Goal: Task Accomplishment & Management: Manage account settings

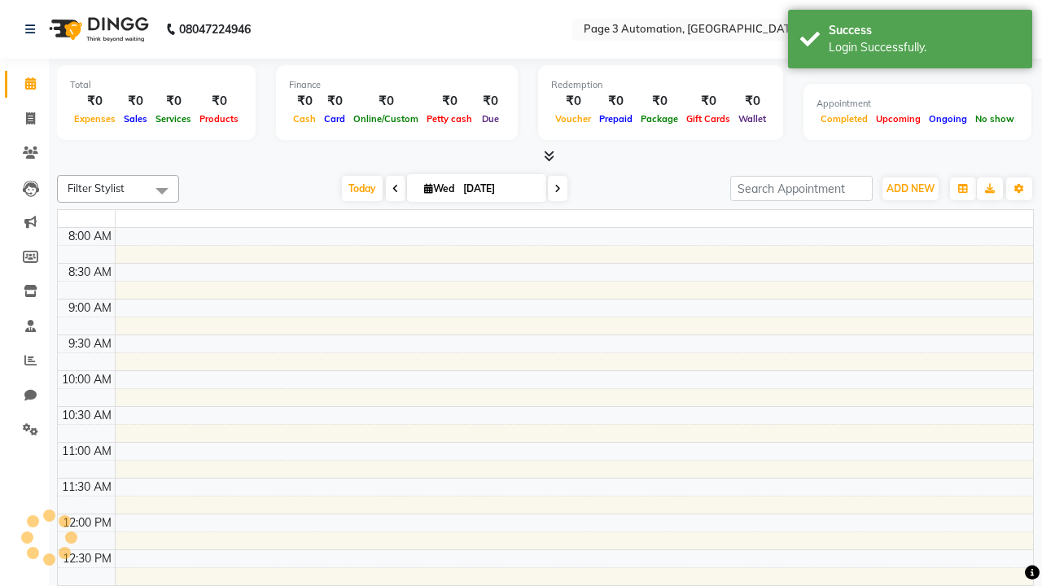
select select "en"
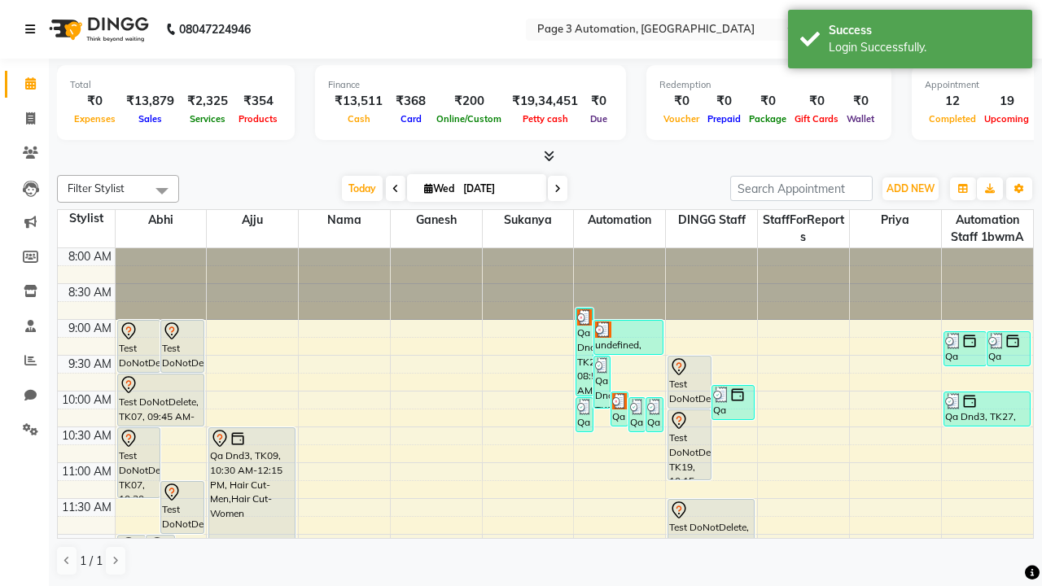
click at [33, 29] on icon at bounding box center [30, 29] width 10 height 11
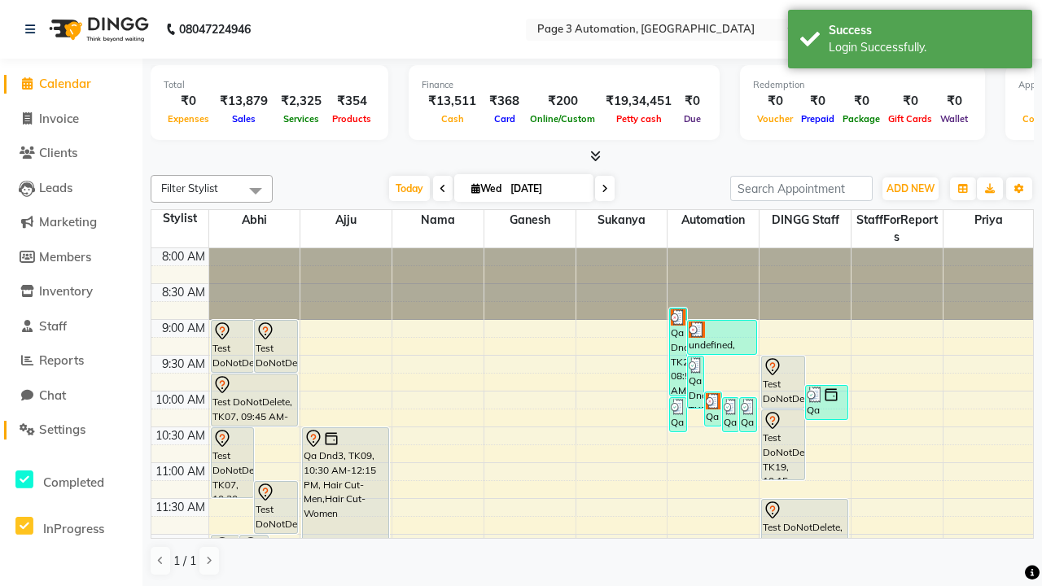
click at [71, 430] on span "Settings" at bounding box center [62, 429] width 46 height 15
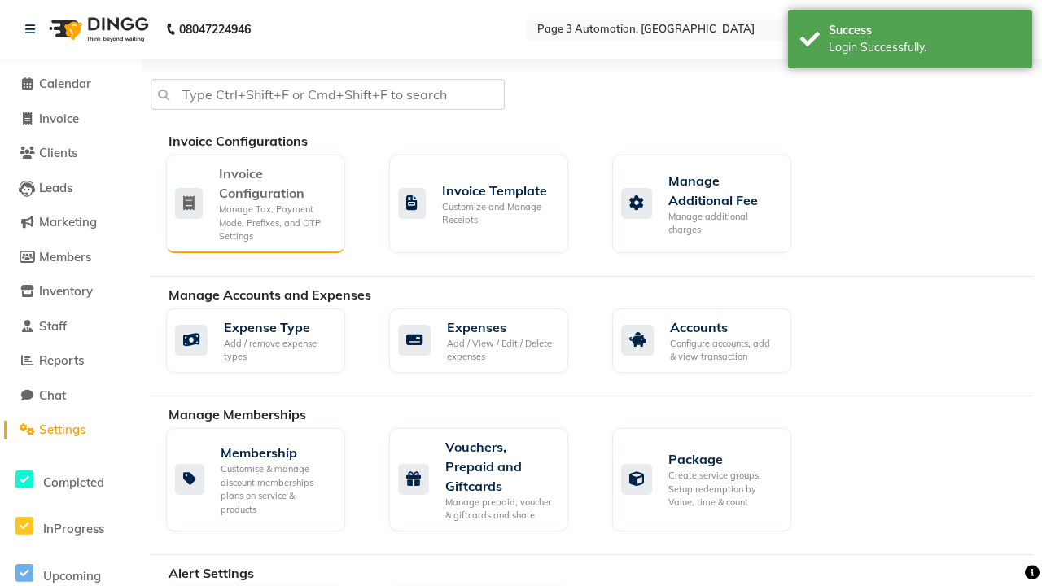
click at [255, 203] on div "Manage Tax, Payment Mode, Prefixes, and OTP Settings" at bounding box center [275, 223] width 113 height 41
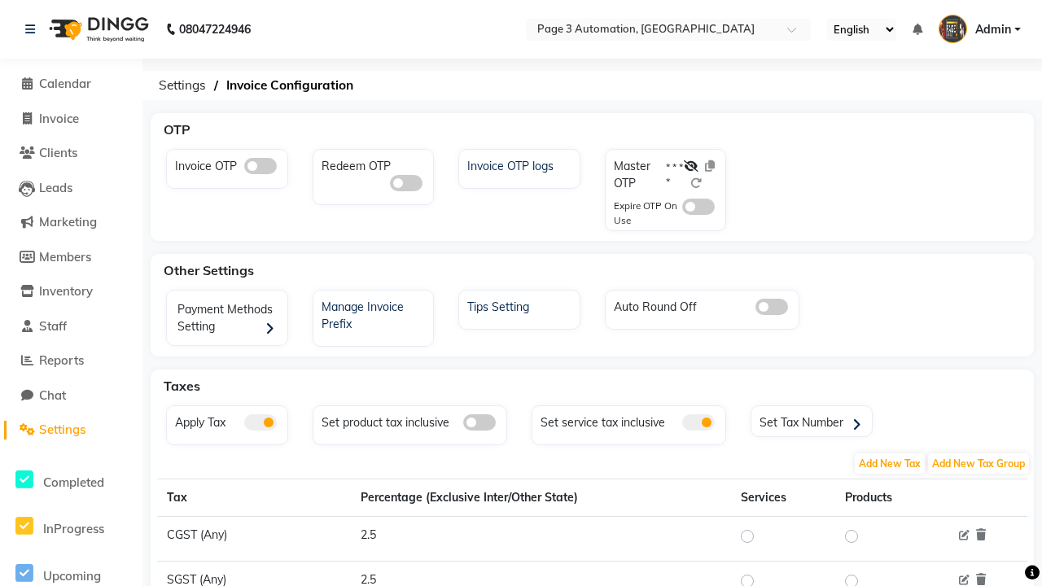
click at [260, 423] on span at bounding box center [260, 422] width 33 height 16
click at [244, 425] on input "checkbox" at bounding box center [244, 425] width 0 height 0
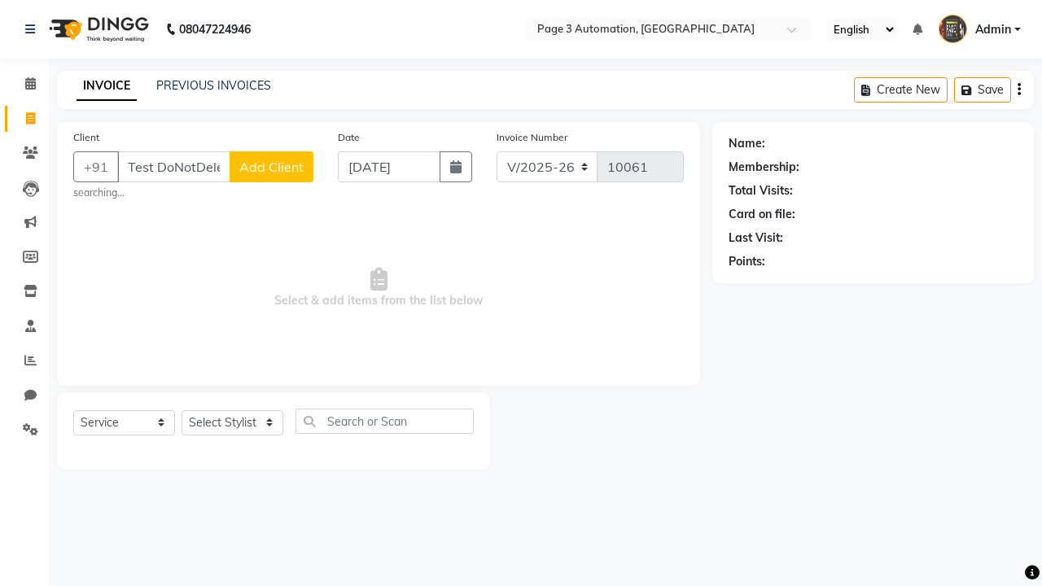
select select "2774"
select select "service"
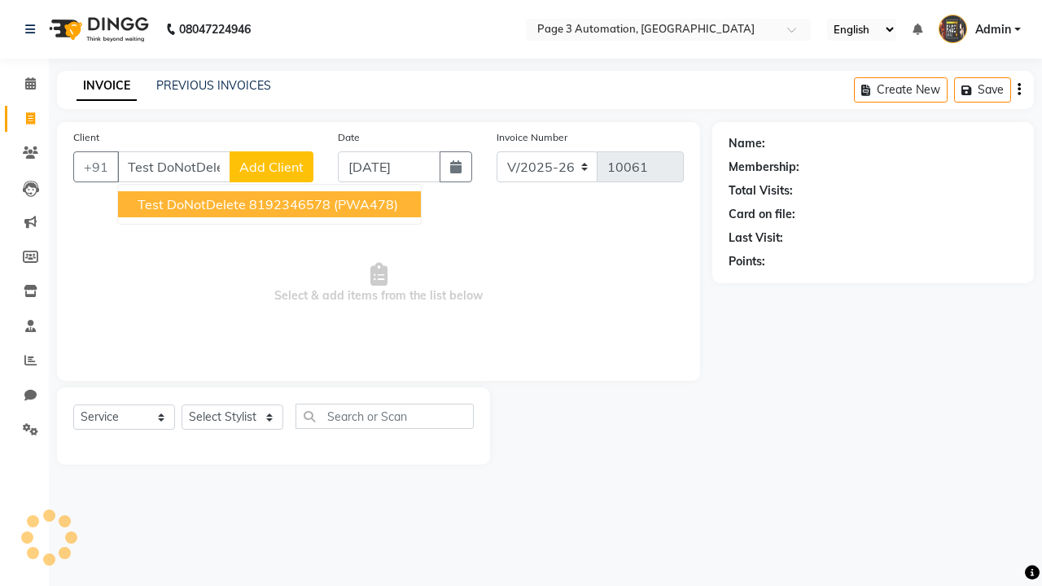
click at [271, 204] on ngb-highlight "8192346578" at bounding box center [289, 204] width 81 height 16
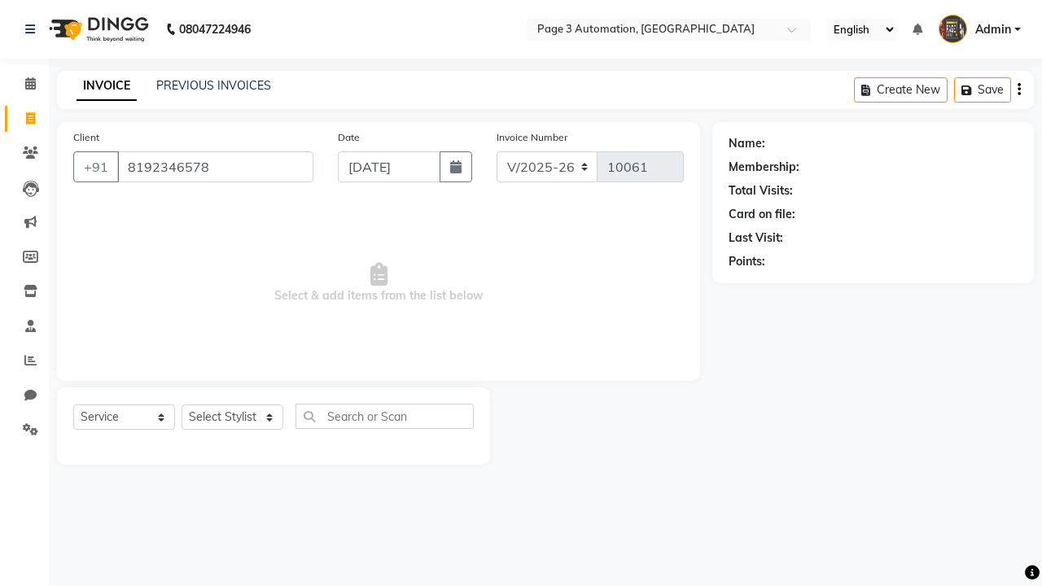
type input "8192346578"
select select "712"
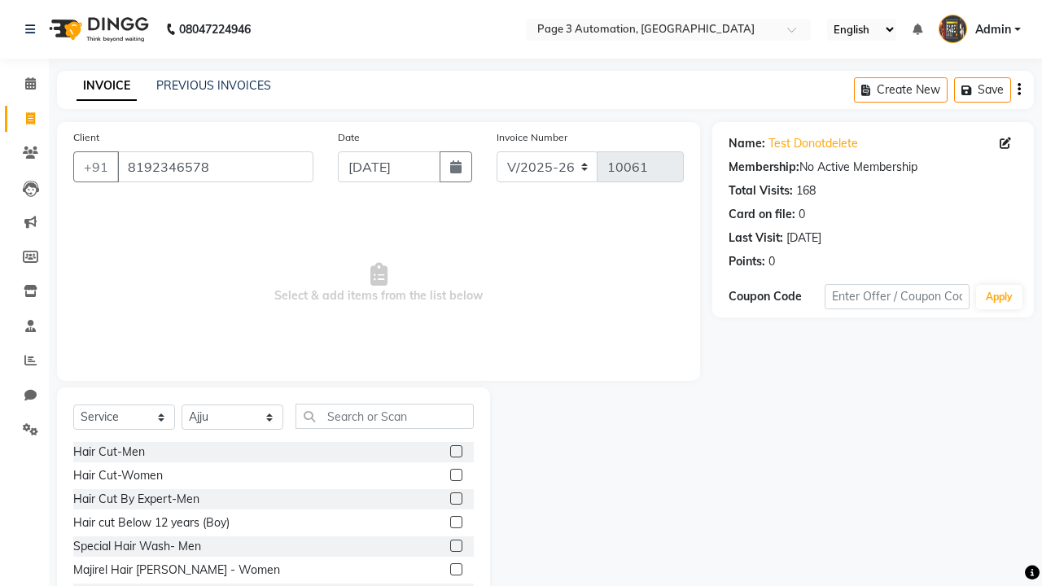
click at [455, 499] on label at bounding box center [456, 499] width 12 height 12
click at [455, 499] on input "checkbox" at bounding box center [455, 499] width 11 height 11
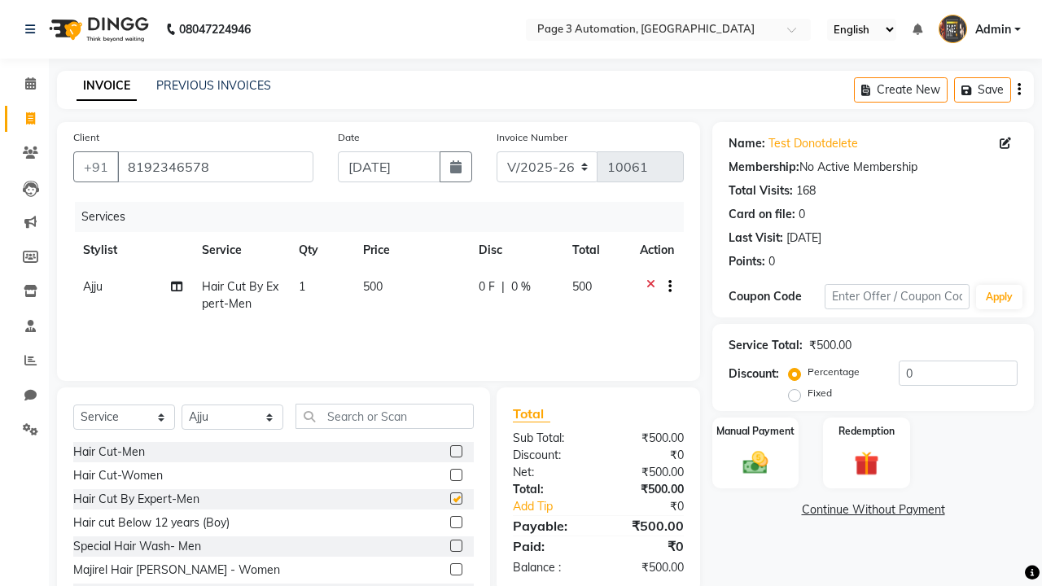
checkbox input "false"
click at [33, 29] on icon at bounding box center [30, 29] width 10 height 11
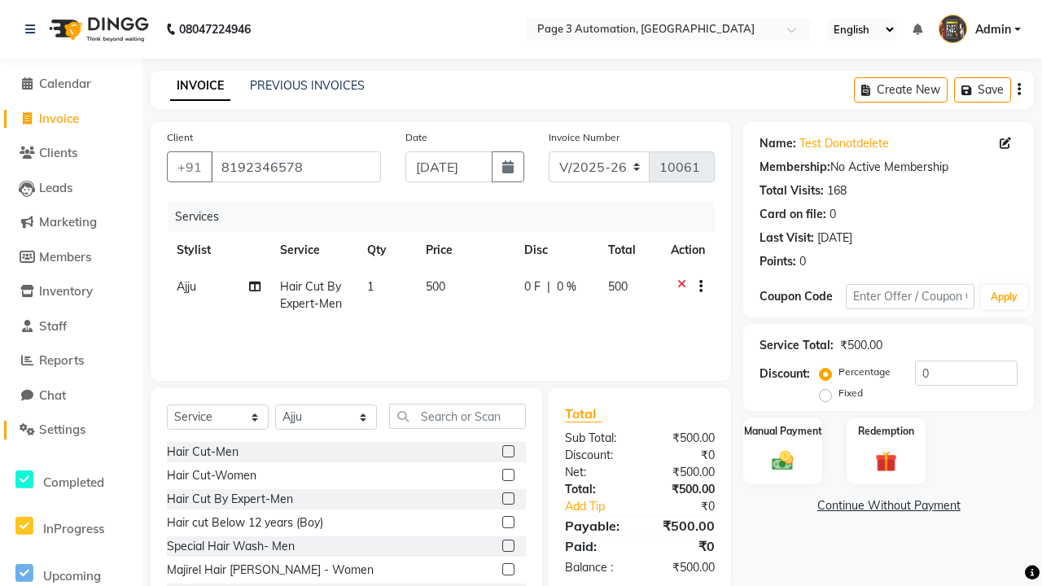
click at [71, 430] on span "Settings" at bounding box center [62, 429] width 46 height 15
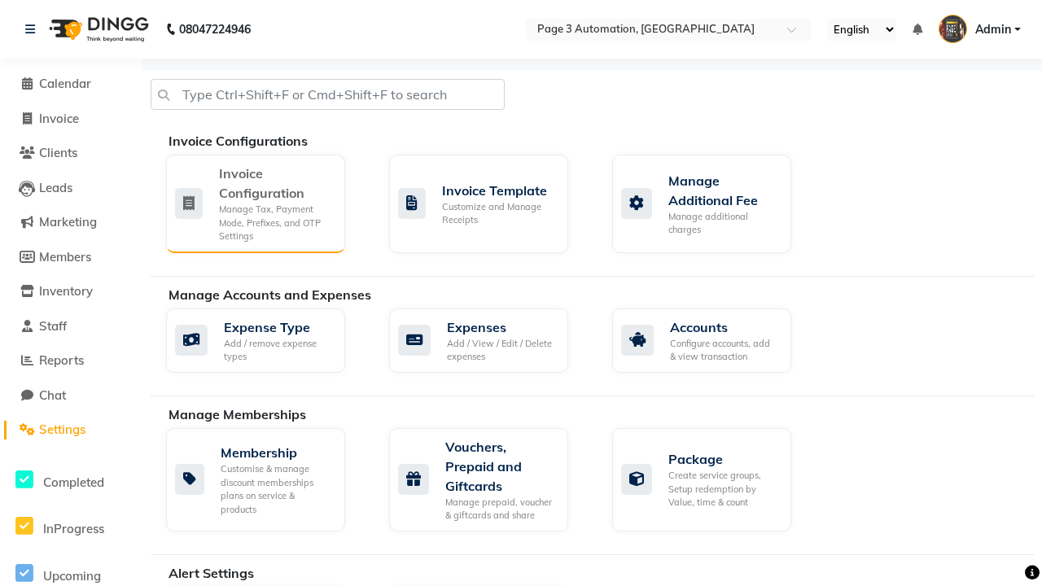
click at [255, 203] on div "Manage Tax, Payment Mode, Prefixes, and OTP Settings" at bounding box center [275, 223] width 113 height 41
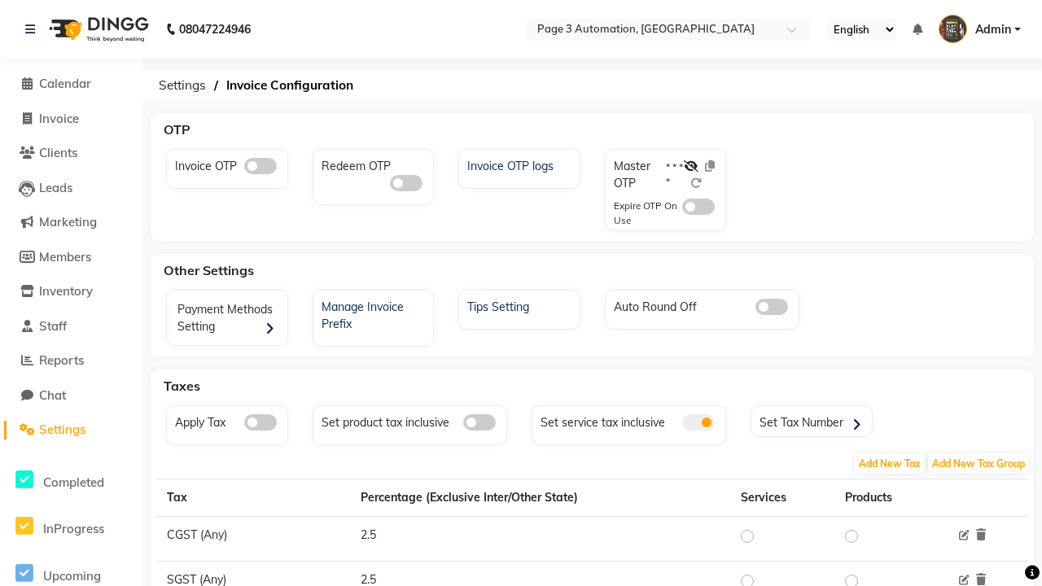
click at [260, 423] on span at bounding box center [260, 422] width 33 height 16
click at [244, 425] on input "checkbox" at bounding box center [244, 425] width 0 height 0
